Goal: Task Accomplishment & Management: Use online tool/utility

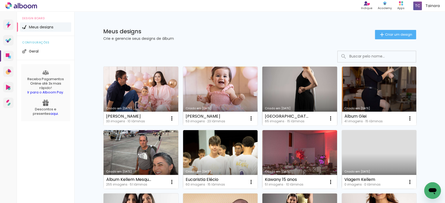
click at [288, 92] on link "Criado em [DATE]" at bounding box center [299, 96] width 75 height 59
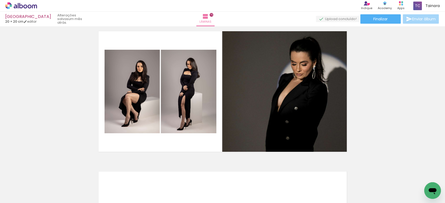
scroll to position [1982, 0]
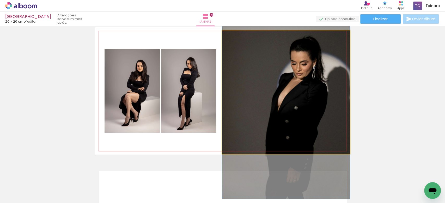
click at [234, 112] on quentale-photo at bounding box center [286, 93] width 128 height 124
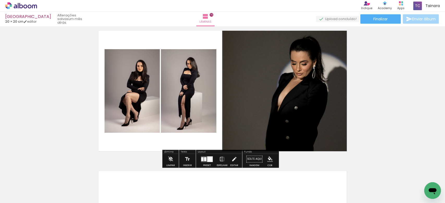
click at [234, 112] on quentale-photo at bounding box center [286, 93] width 128 height 124
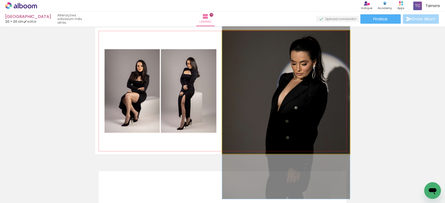
click at [234, 112] on quentale-photo at bounding box center [286, 93] width 128 height 124
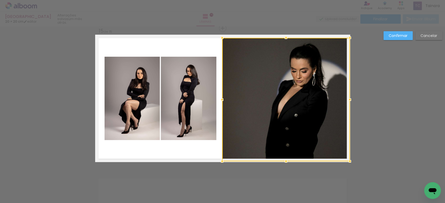
scroll to position [1974, 0]
click at [222, 100] on div at bounding box center [222, 100] width 10 height 10
click at [193, 44] on quentale-layouter at bounding box center [222, 99] width 255 height 128
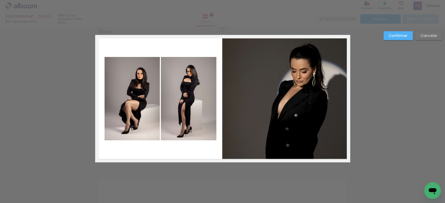
click at [233, 65] on quentale-photo at bounding box center [286, 100] width 128 height 124
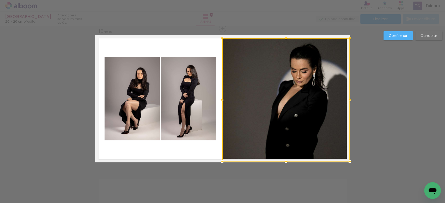
click at [233, 65] on div at bounding box center [286, 100] width 128 height 124
drag, startPoint x: 223, startPoint y: 99, endPoint x: 220, endPoint y: 96, distance: 4.4
click at [221, 96] on div at bounding box center [222, 100] width 10 height 10
click at [223, 101] on div at bounding box center [222, 100] width 10 height 10
click at [200, 42] on quentale-layouter at bounding box center [222, 99] width 255 height 128
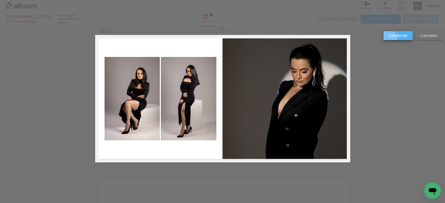
click at [0, 0] on paper-button "Confirmar" at bounding box center [0, 0] width 0 height 0
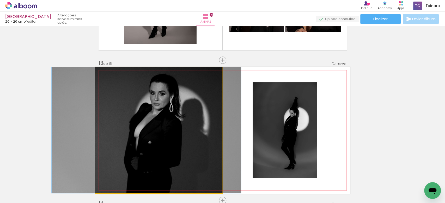
click at [188, 123] on quentale-photo at bounding box center [158, 130] width 127 height 126
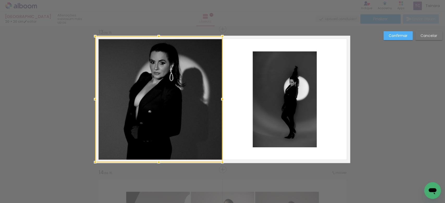
scroll to position [1693, 0]
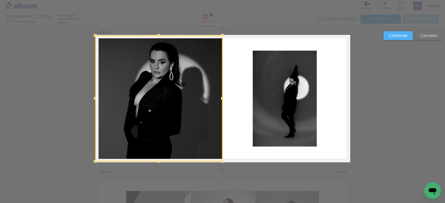
click at [187, 120] on div at bounding box center [158, 98] width 127 height 126
click at [0, 0] on slot "Confirmar" at bounding box center [0, 0] width 0 height 0
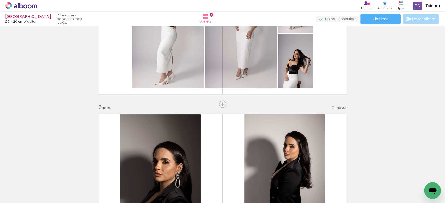
scroll to position [650, 0]
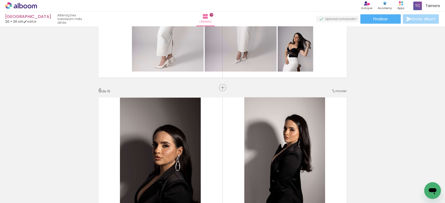
click at [146, 121] on quentale-photo at bounding box center [160, 159] width 81 height 122
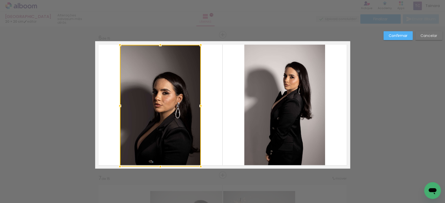
scroll to position [709, 0]
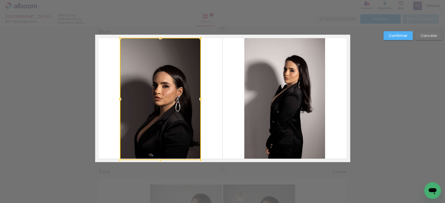
click at [159, 41] on div at bounding box center [160, 38] width 10 height 10
click at [209, 74] on quentale-layouter at bounding box center [222, 99] width 255 height 128
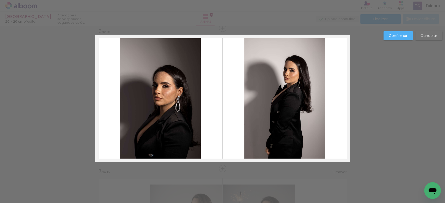
click at [0, 0] on slot "Confirmar" at bounding box center [0, 0] width 0 height 0
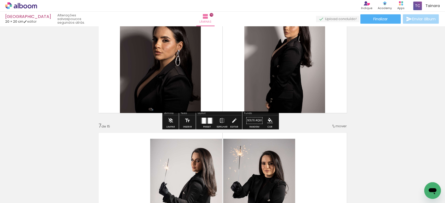
scroll to position [779, 0]
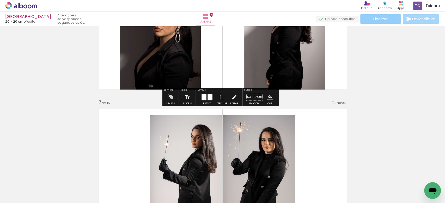
click at [391, 20] on paper-button "Finalizar" at bounding box center [380, 18] width 40 height 9
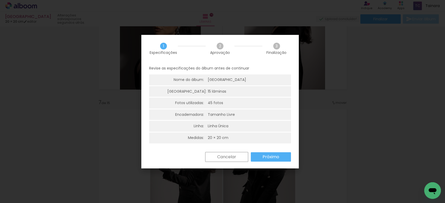
click at [0, 0] on slot "Próximo" at bounding box center [0, 0] width 0 height 0
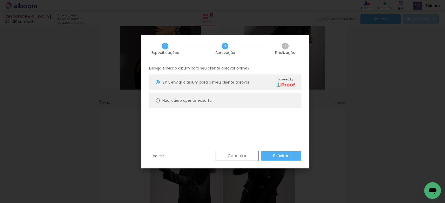
click at [160, 100] on paper-radio-button "Não, quero apenas exportar" at bounding box center [225, 101] width 152 height 16
type paper-radio-button "on"
click at [0, 0] on slot "Próximo" at bounding box center [0, 0] width 0 height 0
type input "Alta, 300 DPI"
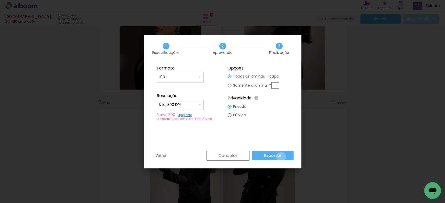
click at [282, 157] on paper-button "Exportar" at bounding box center [272, 155] width 41 height 9
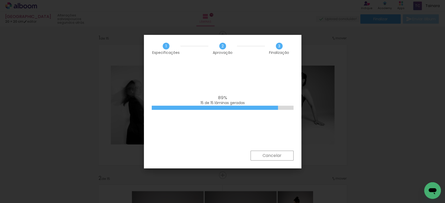
scroll to position [779, 0]
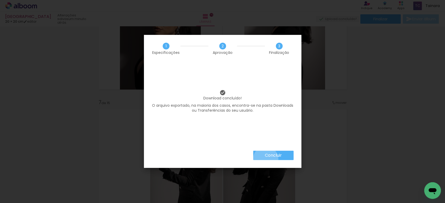
click at [265, 159] on paper-button "Concluir" at bounding box center [273, 155] width 40 height 9
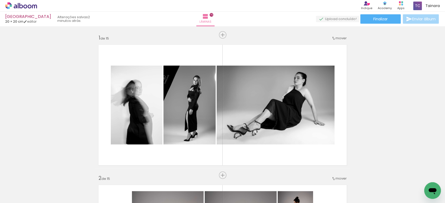
scroll to position [779, 0]
